Goal: Communication & Community: Share content

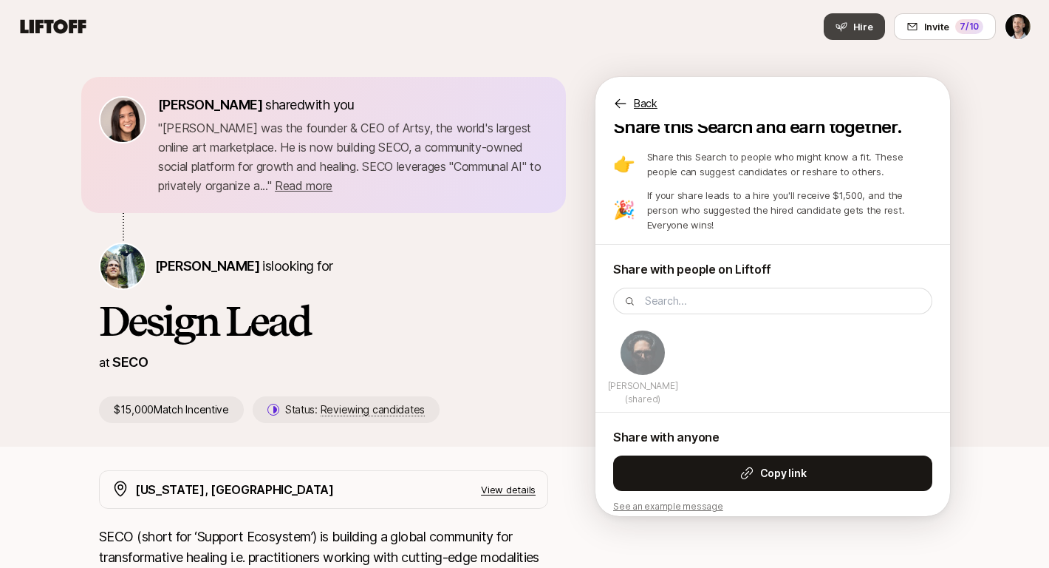
scroll to position [28, 0]
click at [993, 295] on div "Eleanor Morgan shared with you " Carter Cleveland was the founder & CEO of Arts…" at bounding box center [524, 249] width 1049 height 393
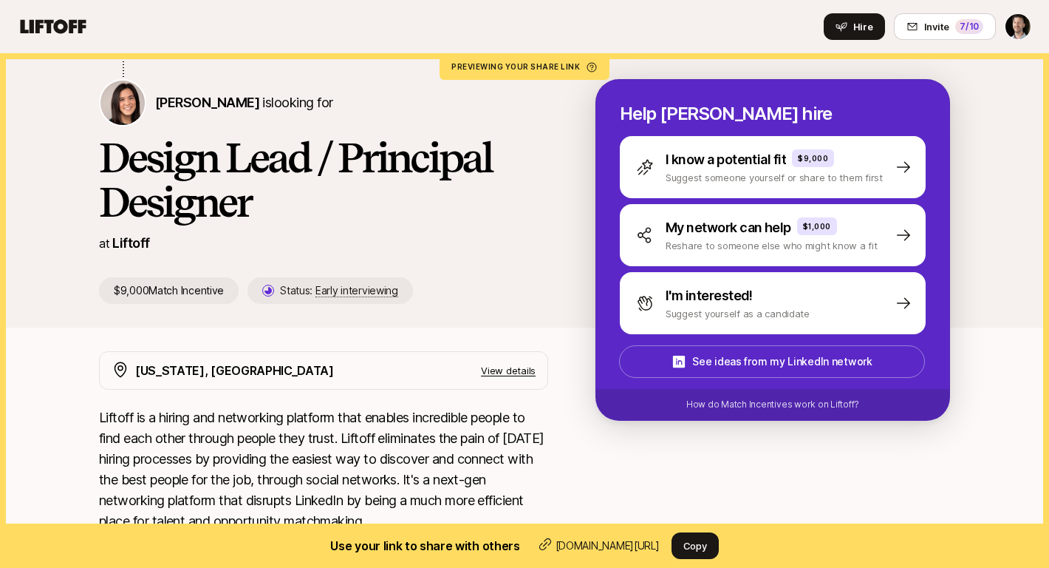
scroll to position [153, 0]
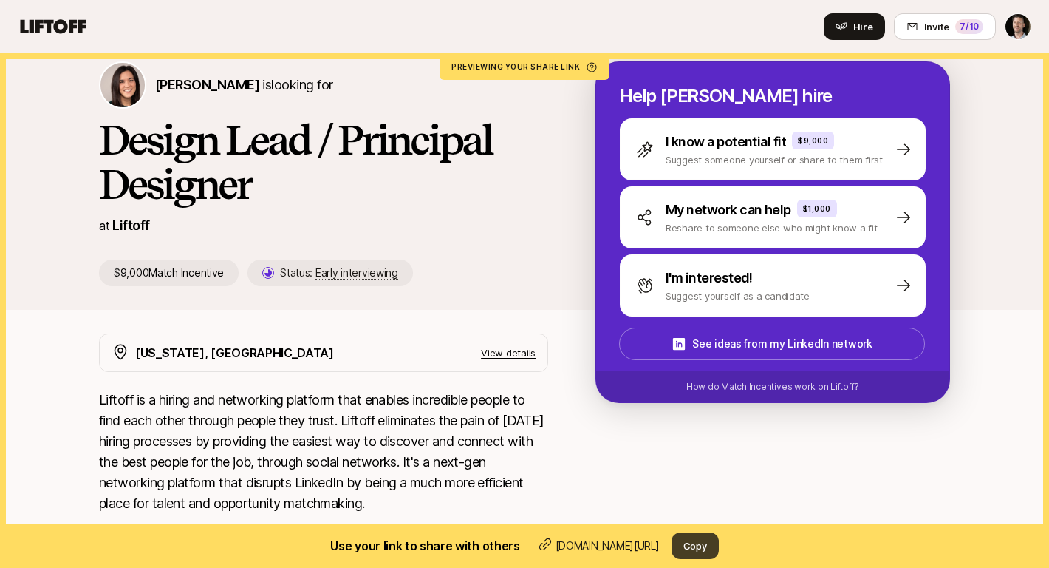
click at [696, 539] on button "Copy" at bounding box center [695, 545] width 47 height 27
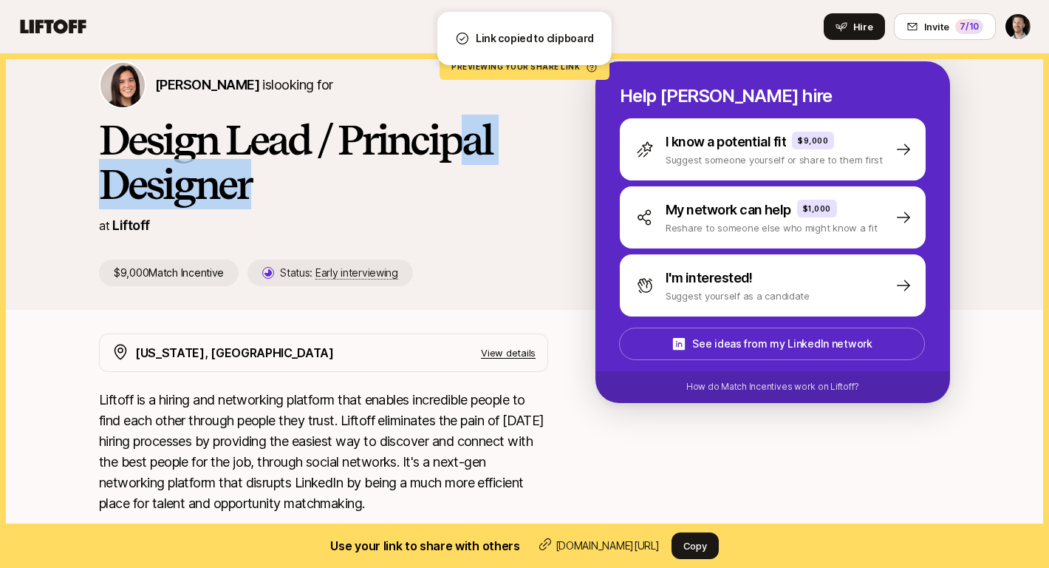
drag, startPoint x: 471, startPoint y: 183, endPoint x: 464, endPoint y: 81, distance: 102.9
click at [471, 135] on h1 "Design Lead / Principal Designer" at bounding box center [323, 162] width 449 height 89
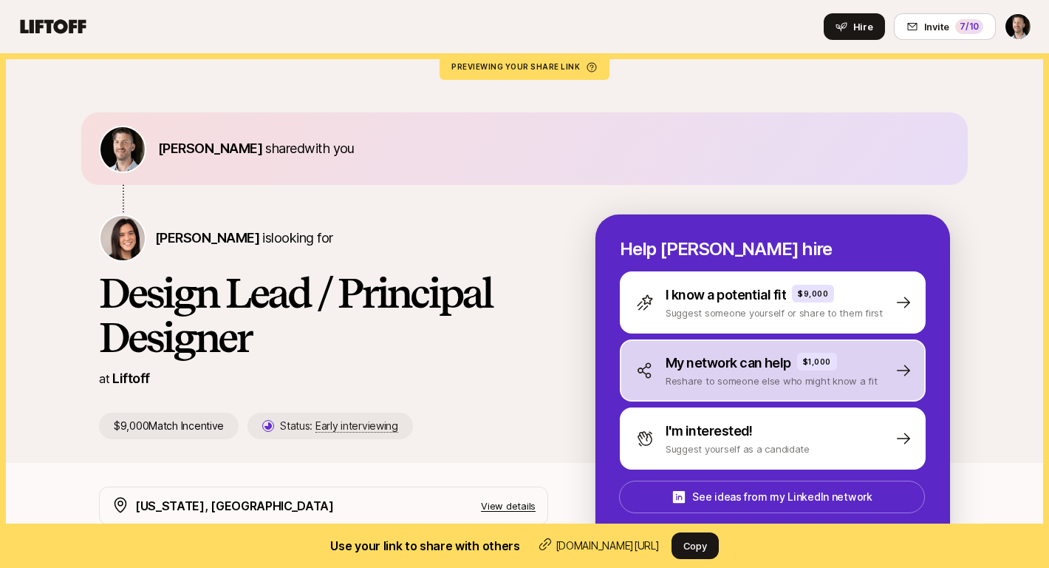
click at [761, 364] on p "My network can help" at bounding box center [729, 363] width 126 height 21
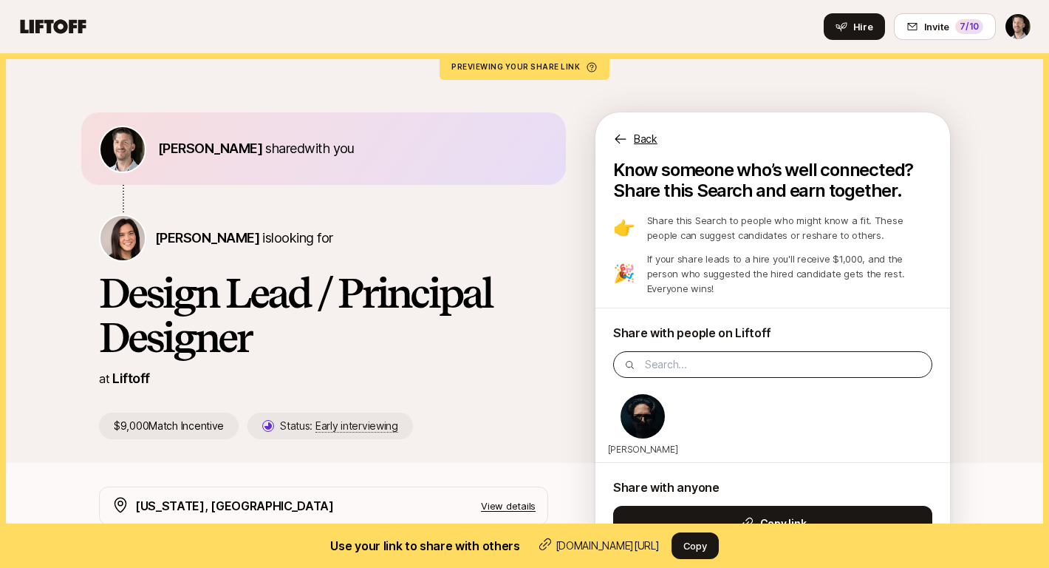
scroll to position [15, 0]
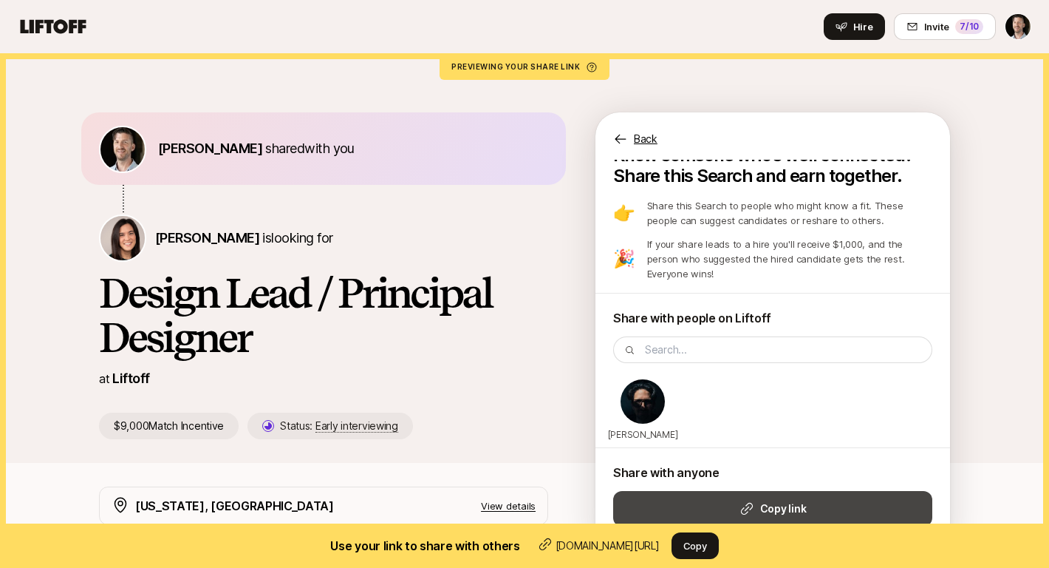
click at [747, 501] on icon at bounding box center [747, 508] width 15 height 15
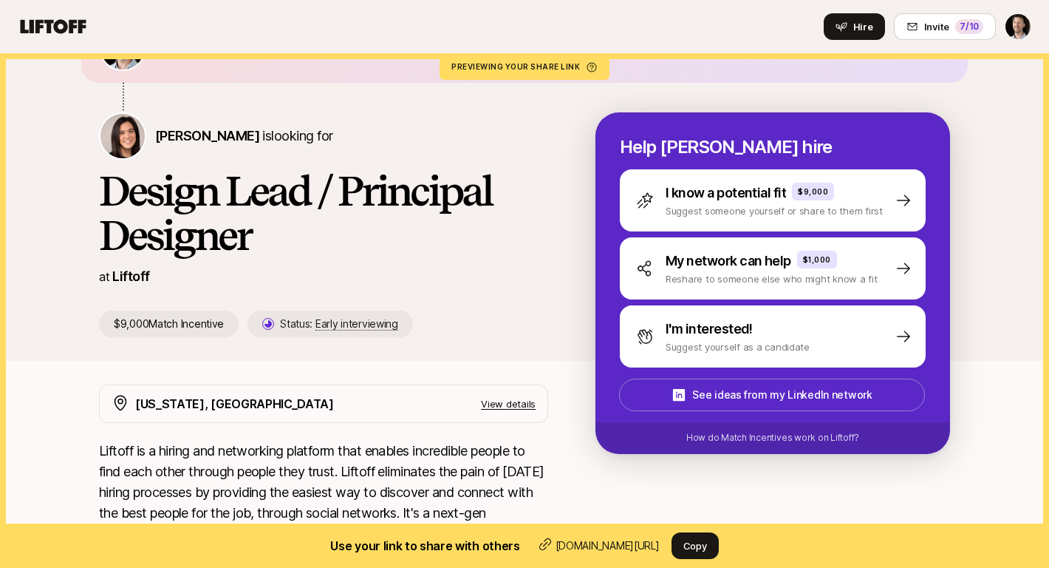
scroll to position [120, 0]
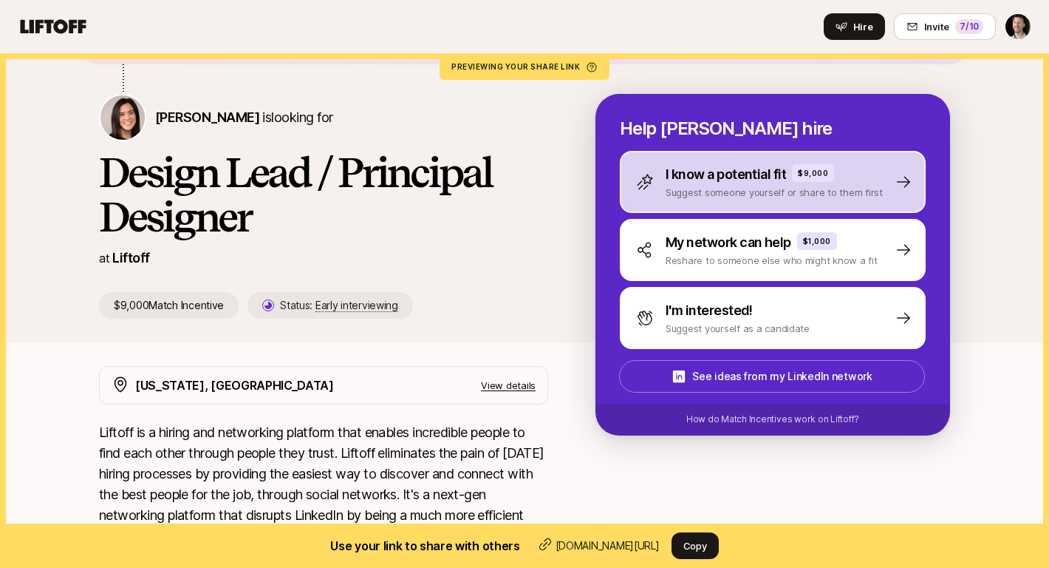
click at [715, 191] on p "Suggest someone yourself or share to them first" at bounding box center [774, 192] width 217 height 15
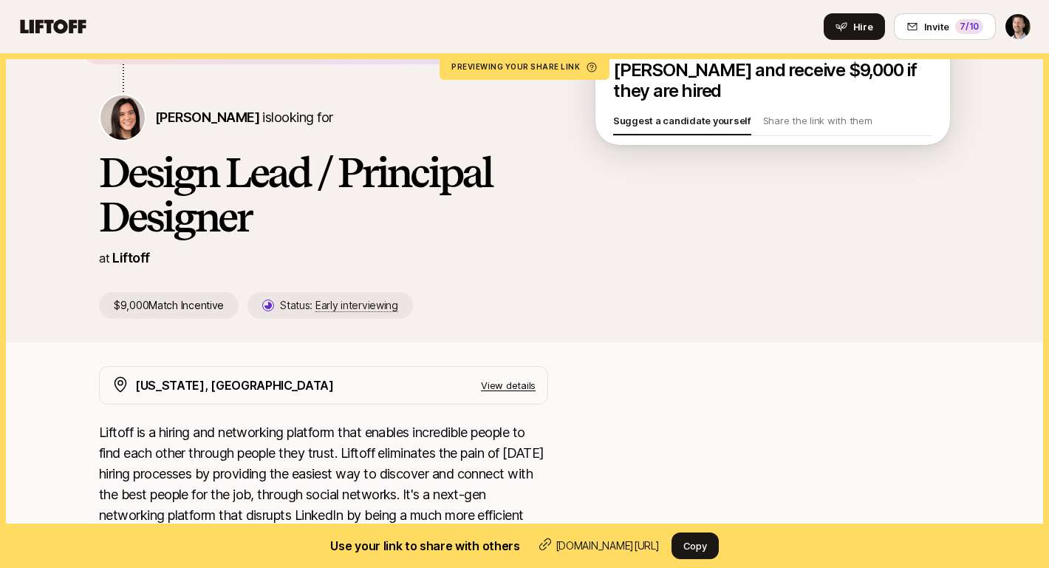
scroll to position [18, 0]
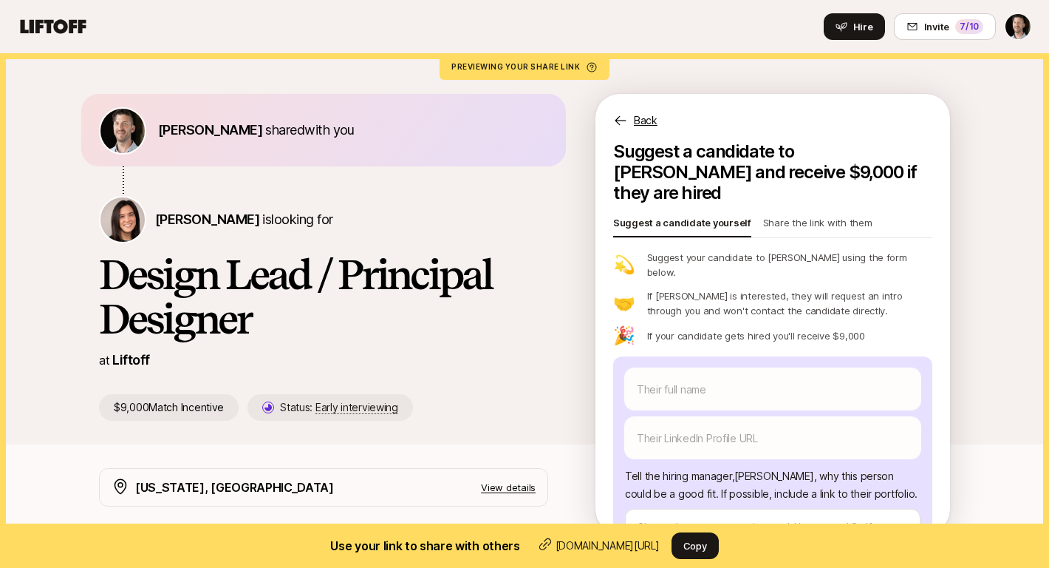
click at [821, 215] on p "Share the link with them" at bounding box center [817, 225] width 109 height 21
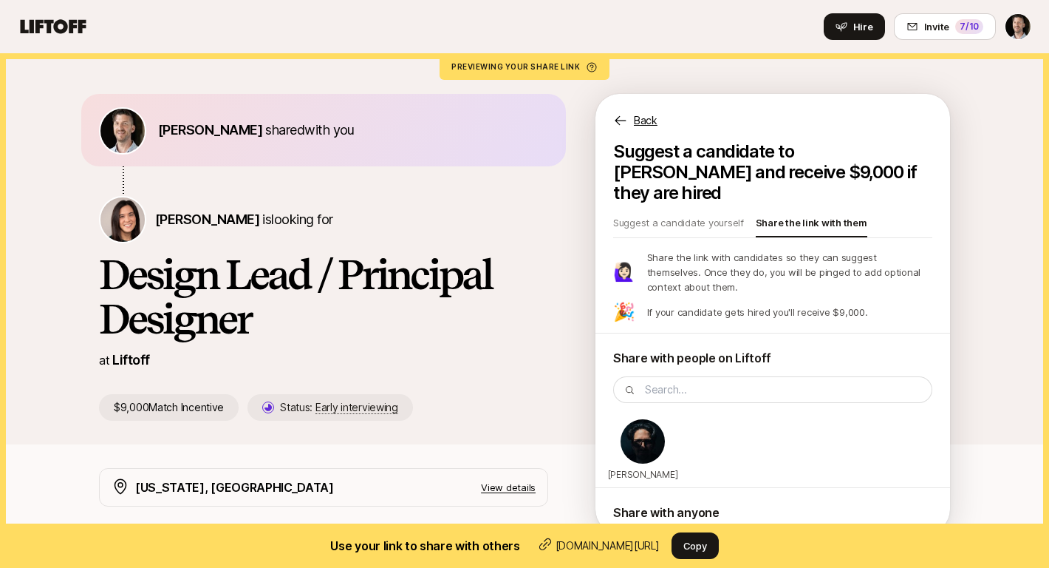
scroll to position [52, 0]
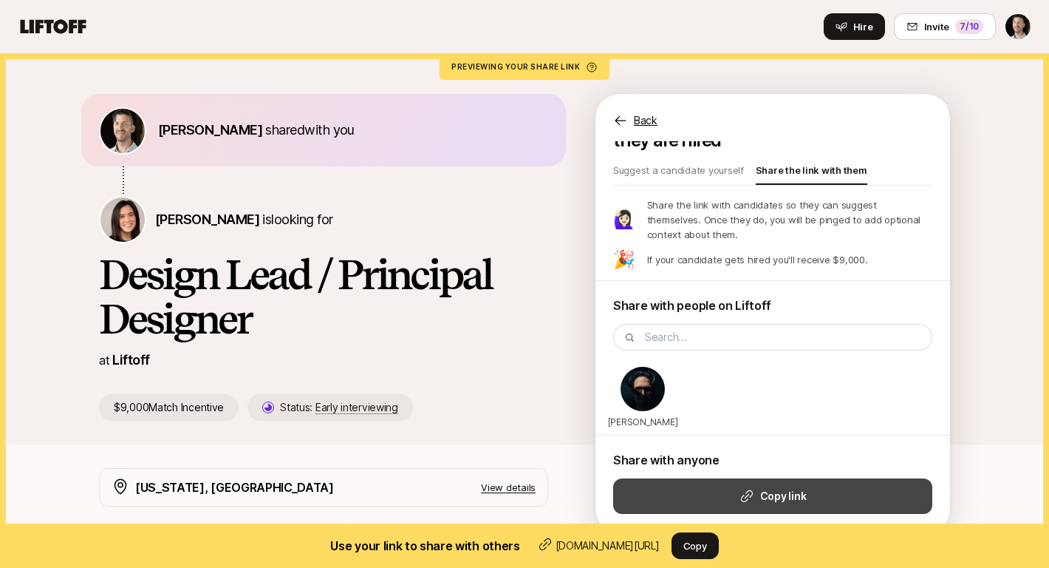
click at [721, 480] on button "Copy link" at bounding box center [772, 495] width 319 height 35
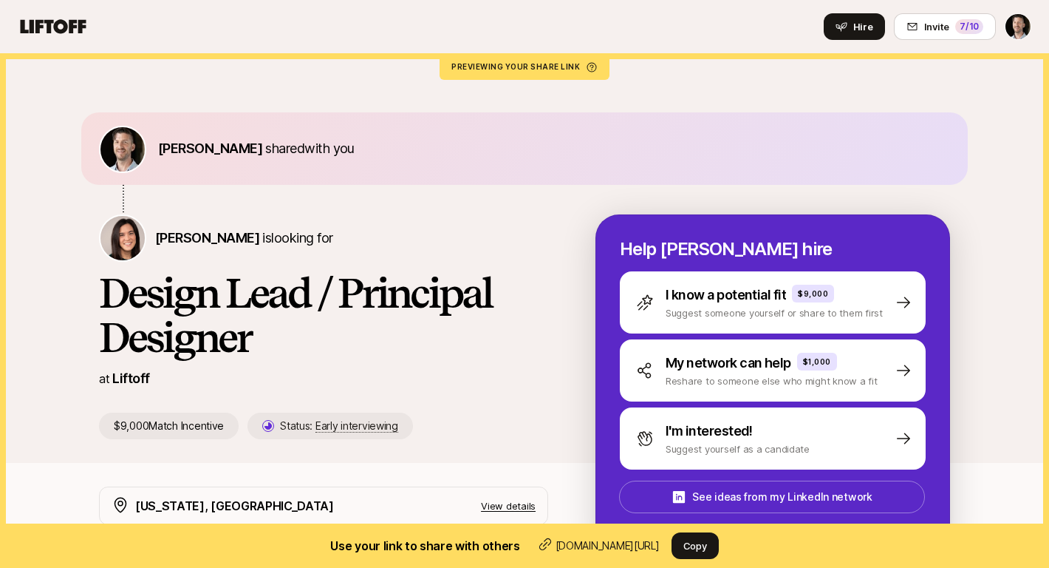
click at [983, 198] on div "[PERSON_NAME] shared with you [PERSON_NAME] is looking for Design Lead / Princi…" at bounding box center [524, 257] width 1049 height 409
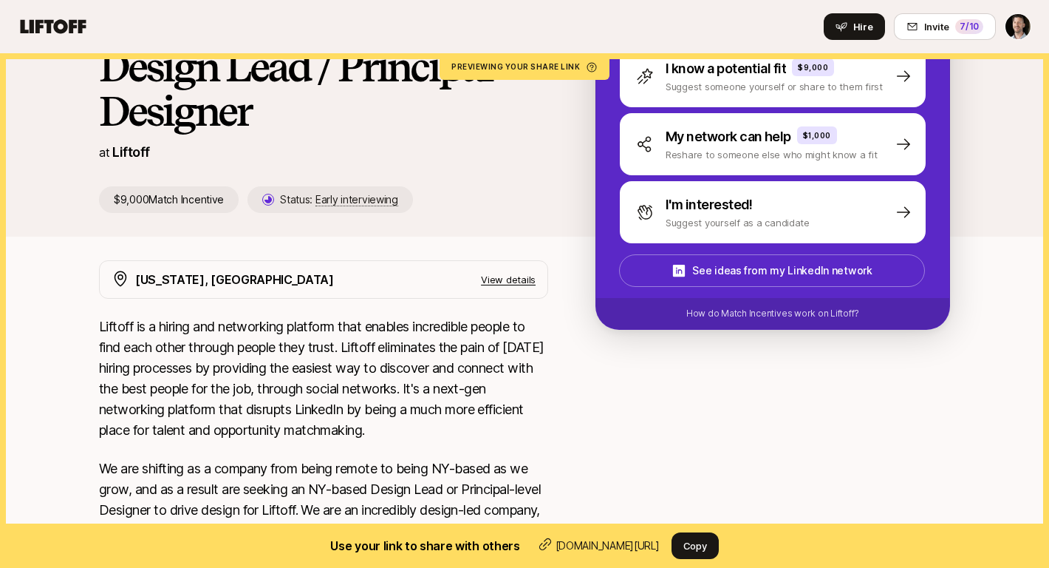
scroll to position [232, 0]
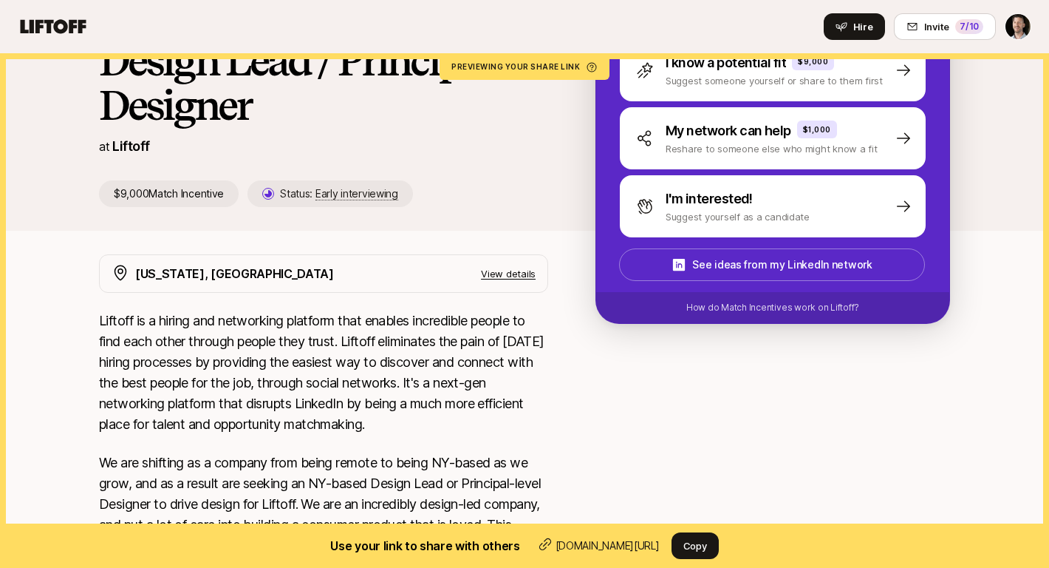
click at [982, 198] on div "[PERSON_NAME] shared with you [PERSON_NAME] is looking for Design Lead / Princi…" at bounding box center [524, 25] width 1049 height 409
